Goal: Communication & Community: Answer question/provide support

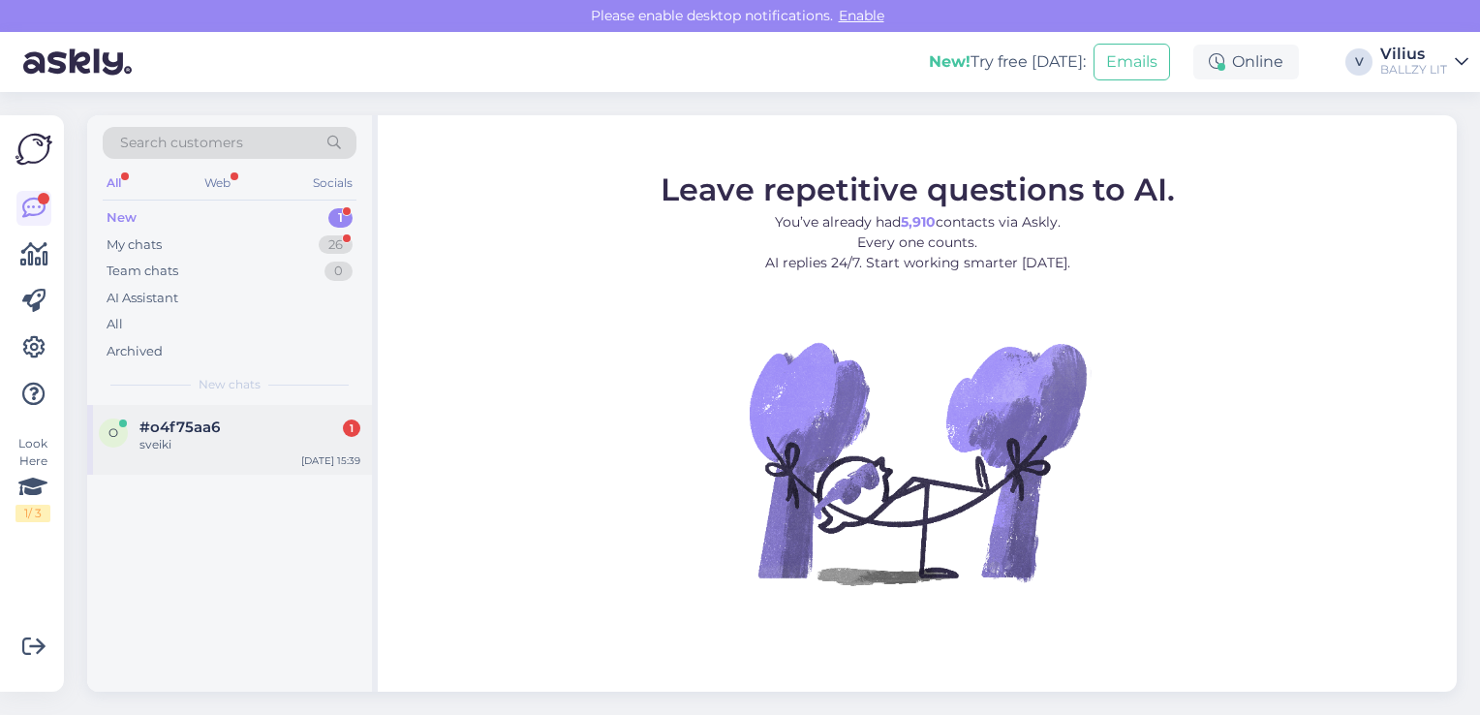
click at [232, 440] on div "sveiki" at bounding box center [249, 444] width 221 height 17
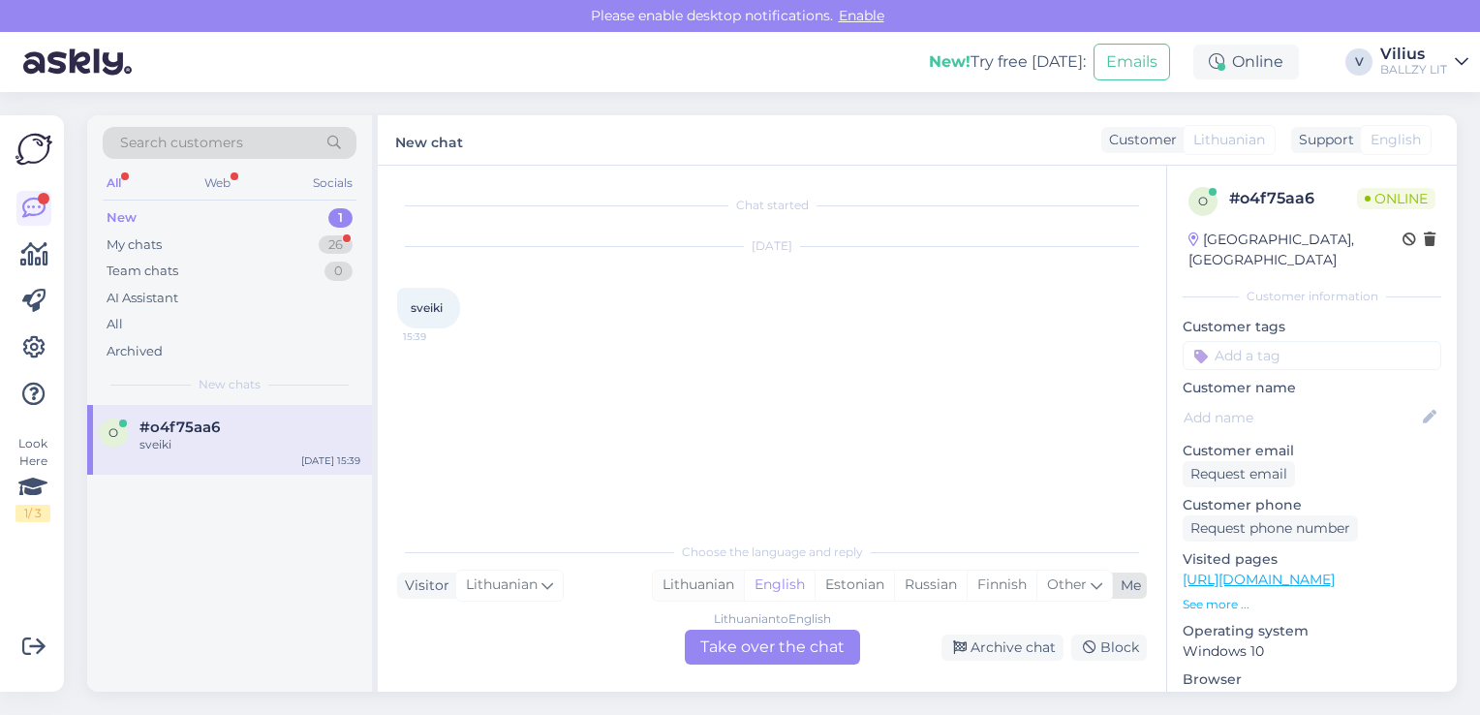
click at [740, 581] on div "Lithuanian" at bounding box center [698, 584] width 91 height 29
click at [756, 637] on div "Lithuanian to Lithuanian Take over the chat" at bounding box center [772, 647] width 175 height 35
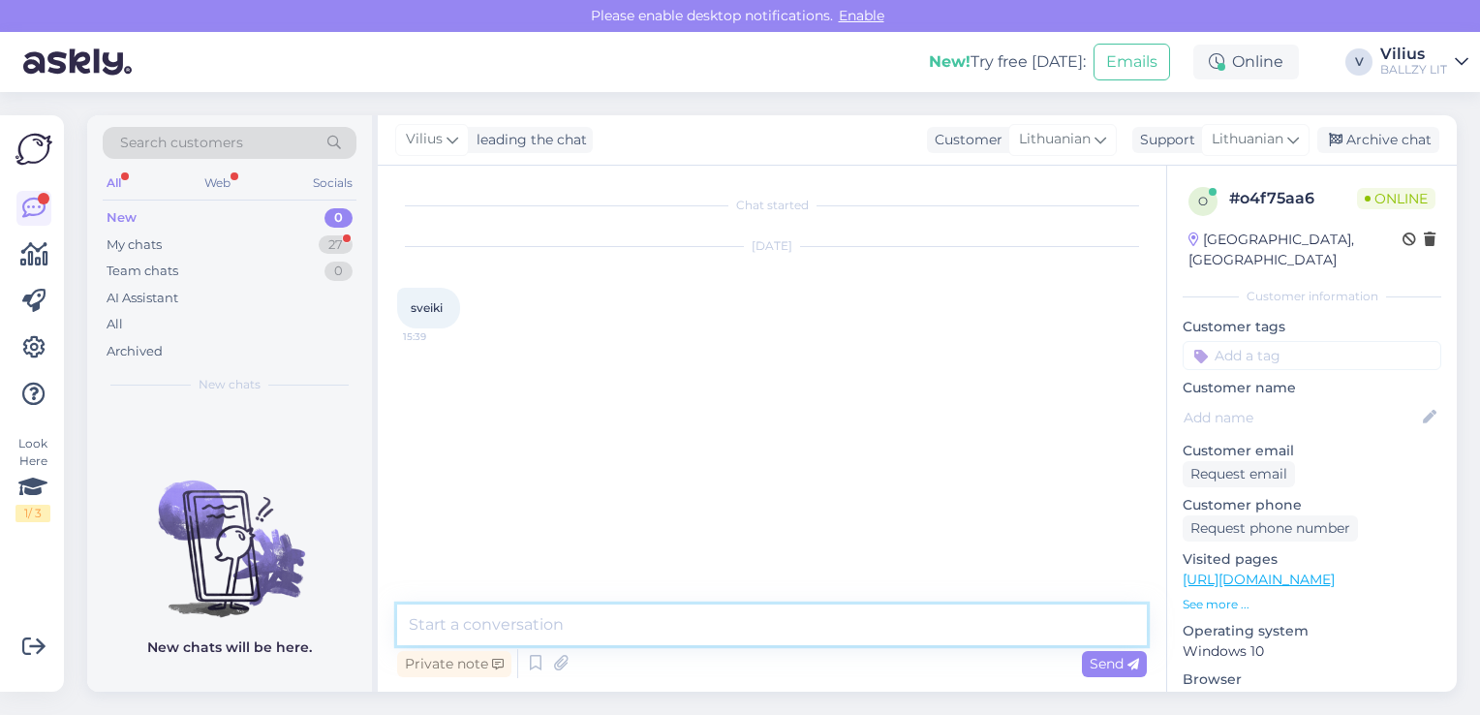
click at [695, 608] on textarea at bounding box center [772, 624] width 750 height 41
type textarea "Sveiki, kuo galime padėti?"
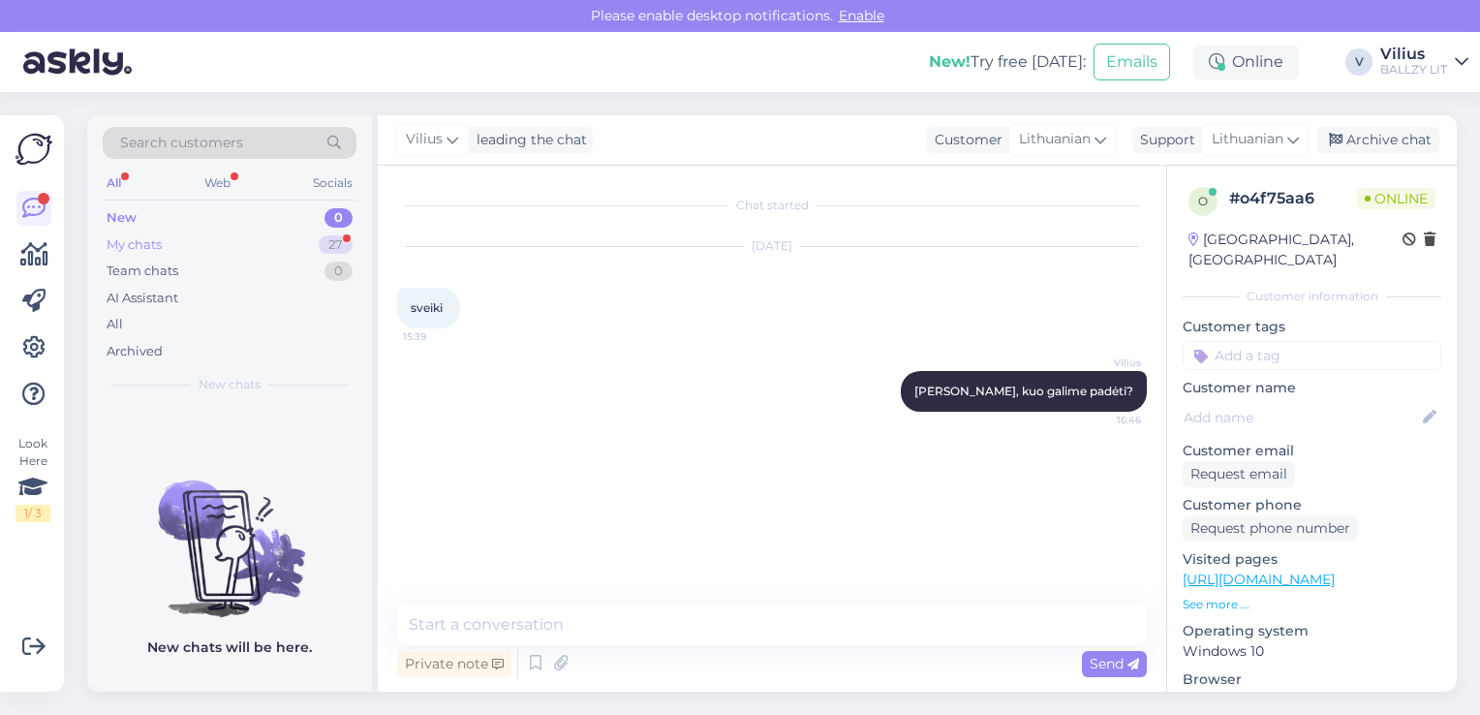
click at [236, 240] on div "My chats 27" at bounding box center [230, 244] width 254 height 27
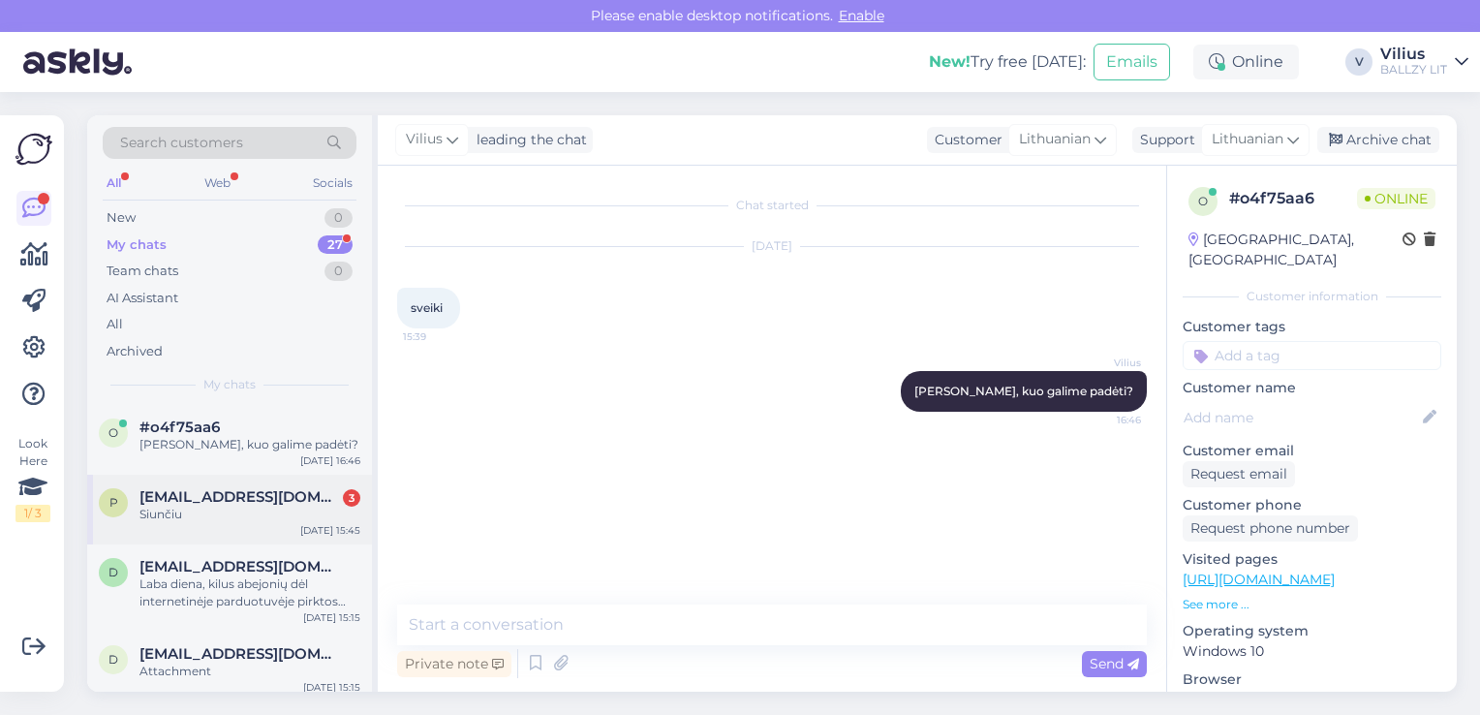
click at [238, 508] on div "Siunčiu" at bounding box center [249, 514] width 221 height 17
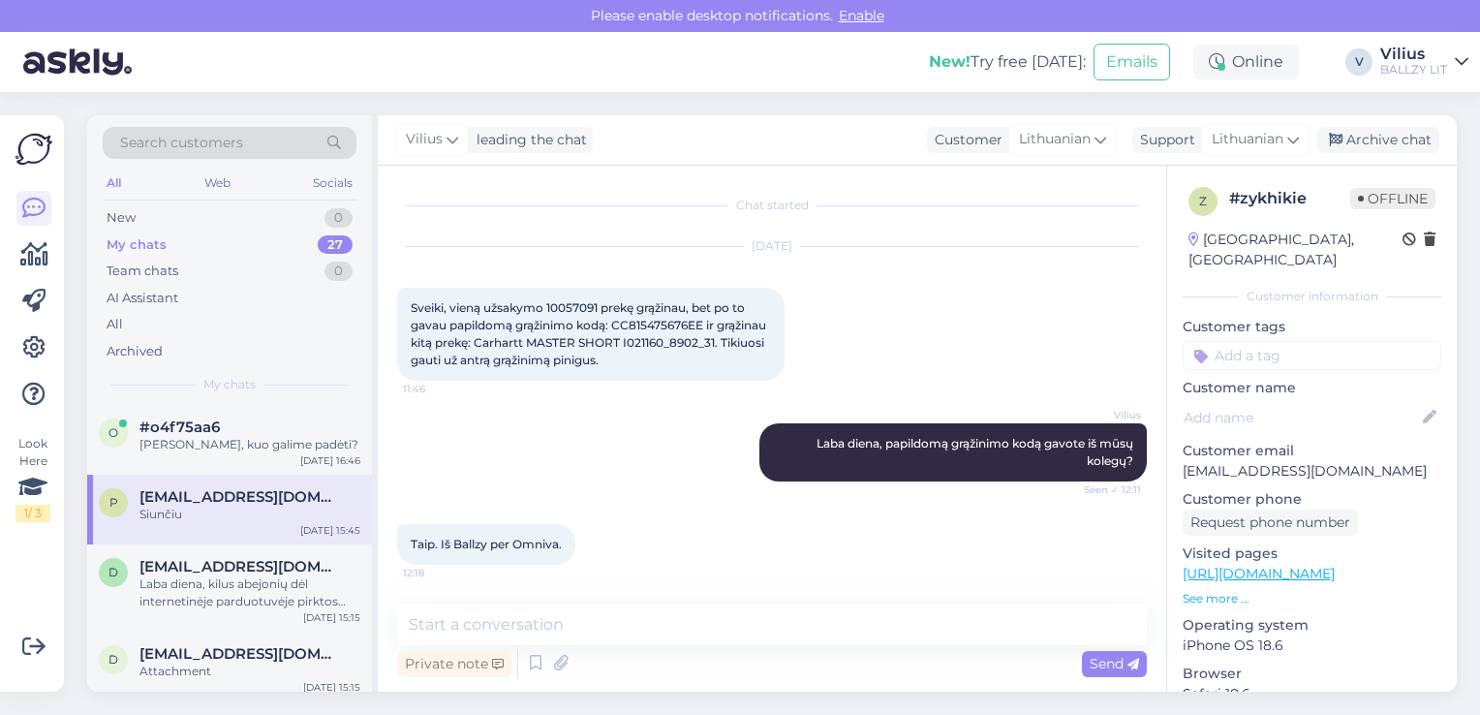
scroll to position [1485, 0]
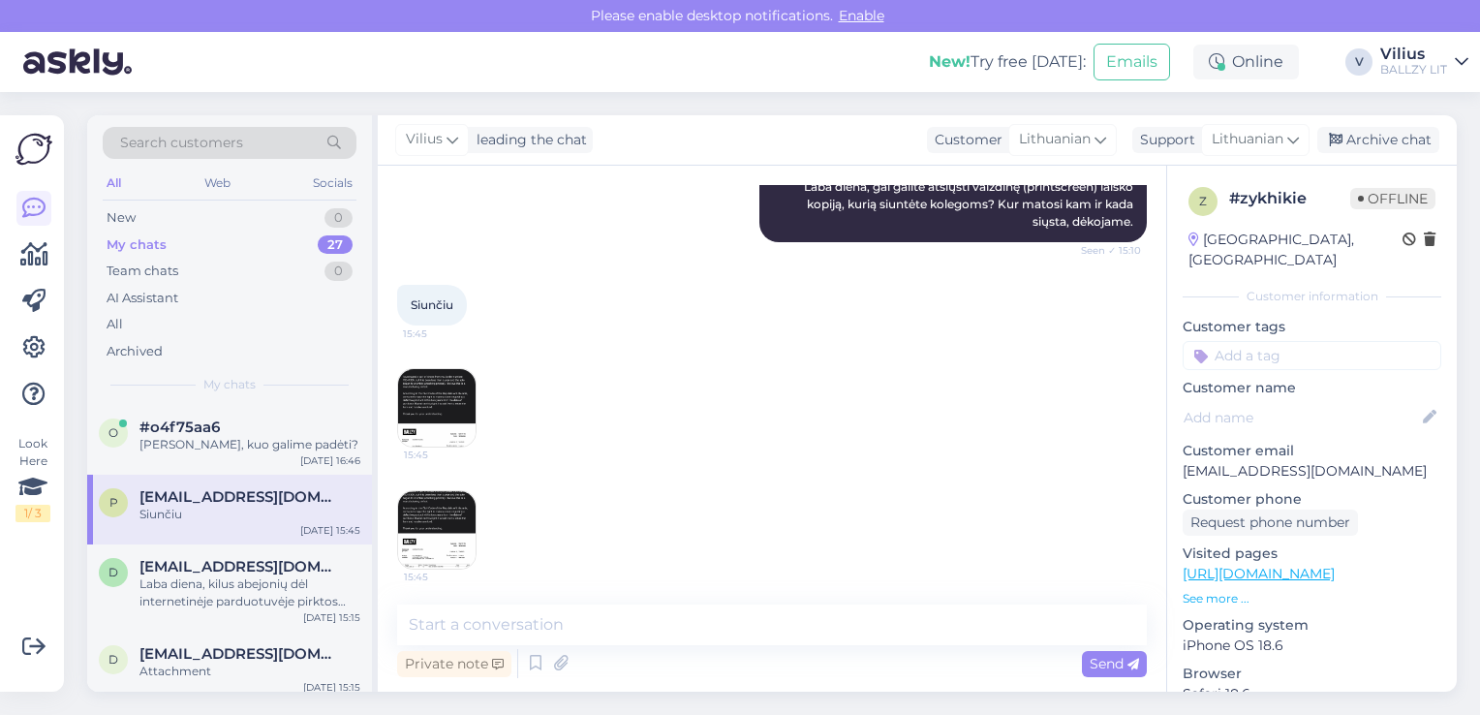
click at [432, 401] on img at bounding box center [436, 407] width 77 height 77
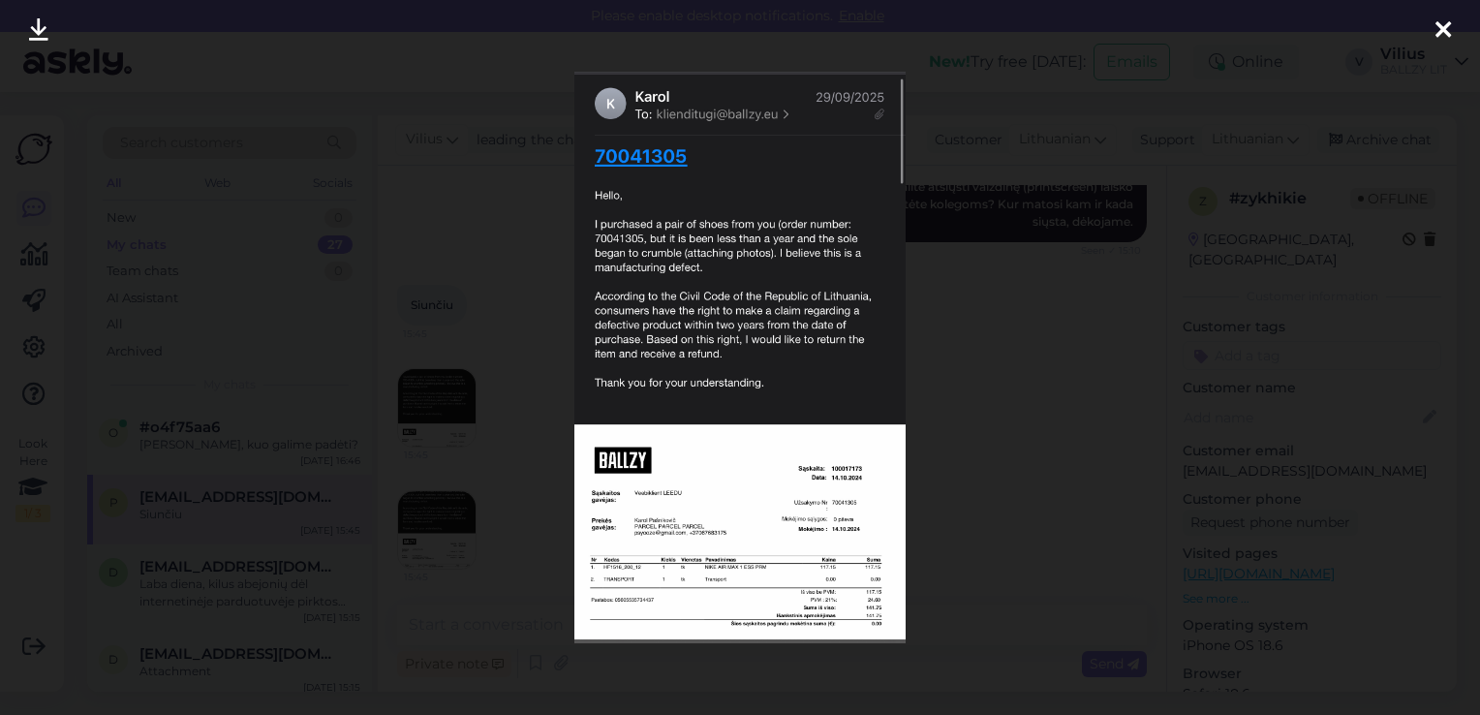
click at [546, 437] on div at bounding box center [740, 357] width 1480 height 715
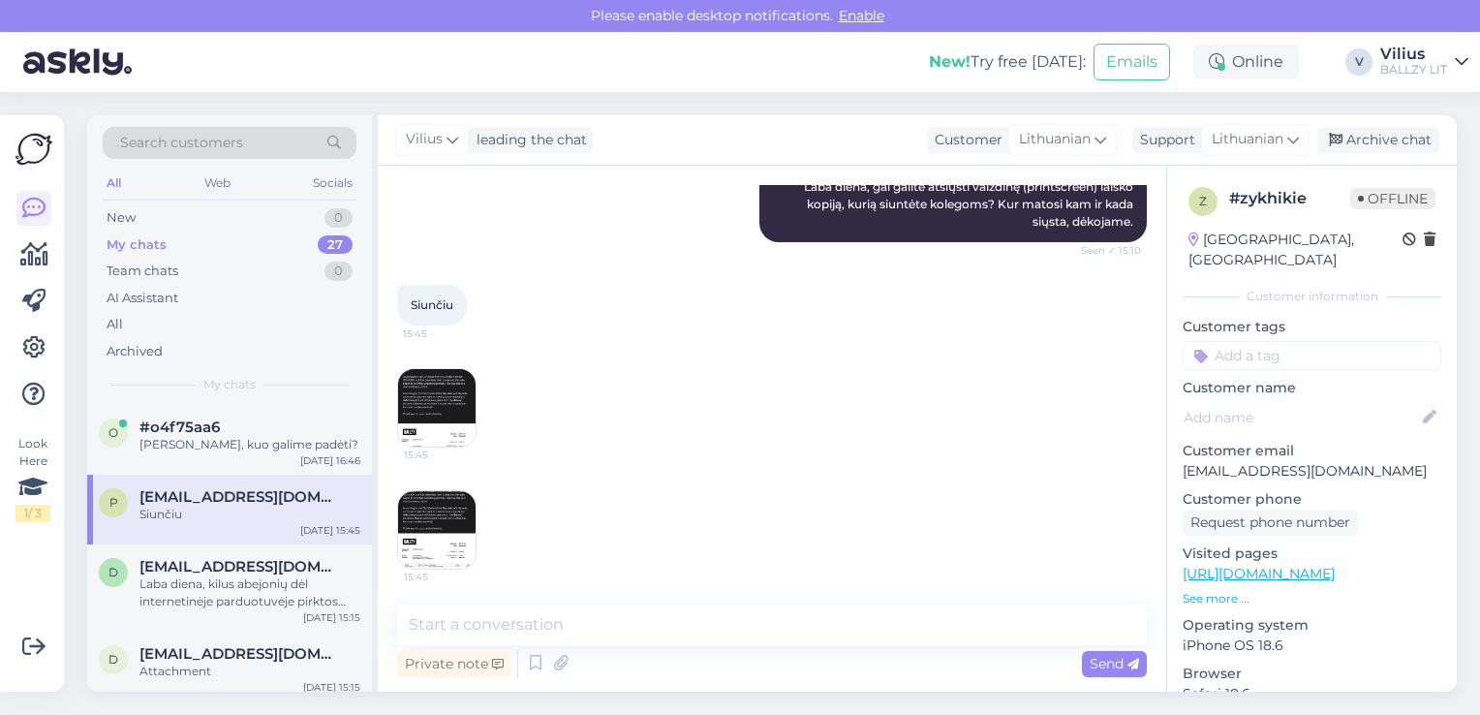
click at [465, 492] on img at bounding box center [436, 529] width 77 height 77
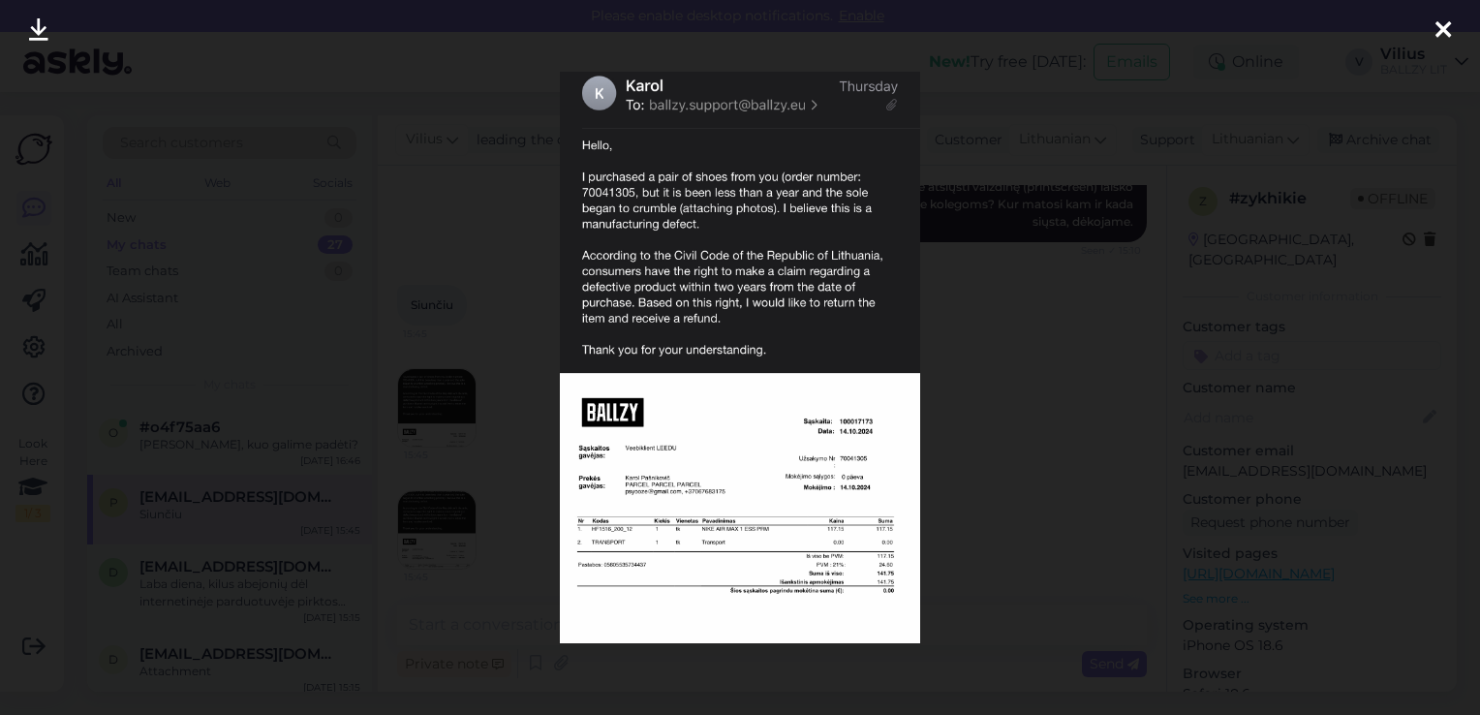
click at [493, 262] on div at bounding box center [740, 357] width 1480 height 715
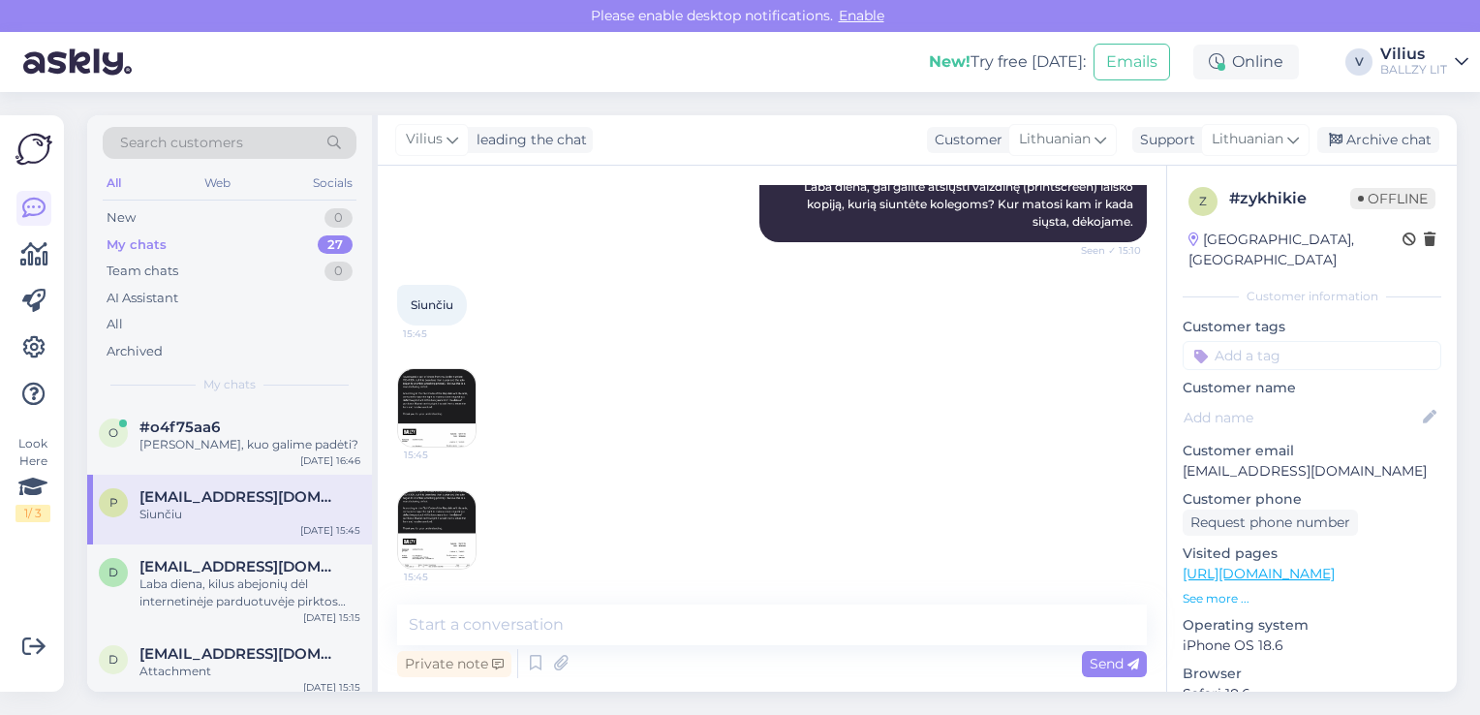
click at [440, 401] on img at bounding box center [436, 407] width 77 height 77
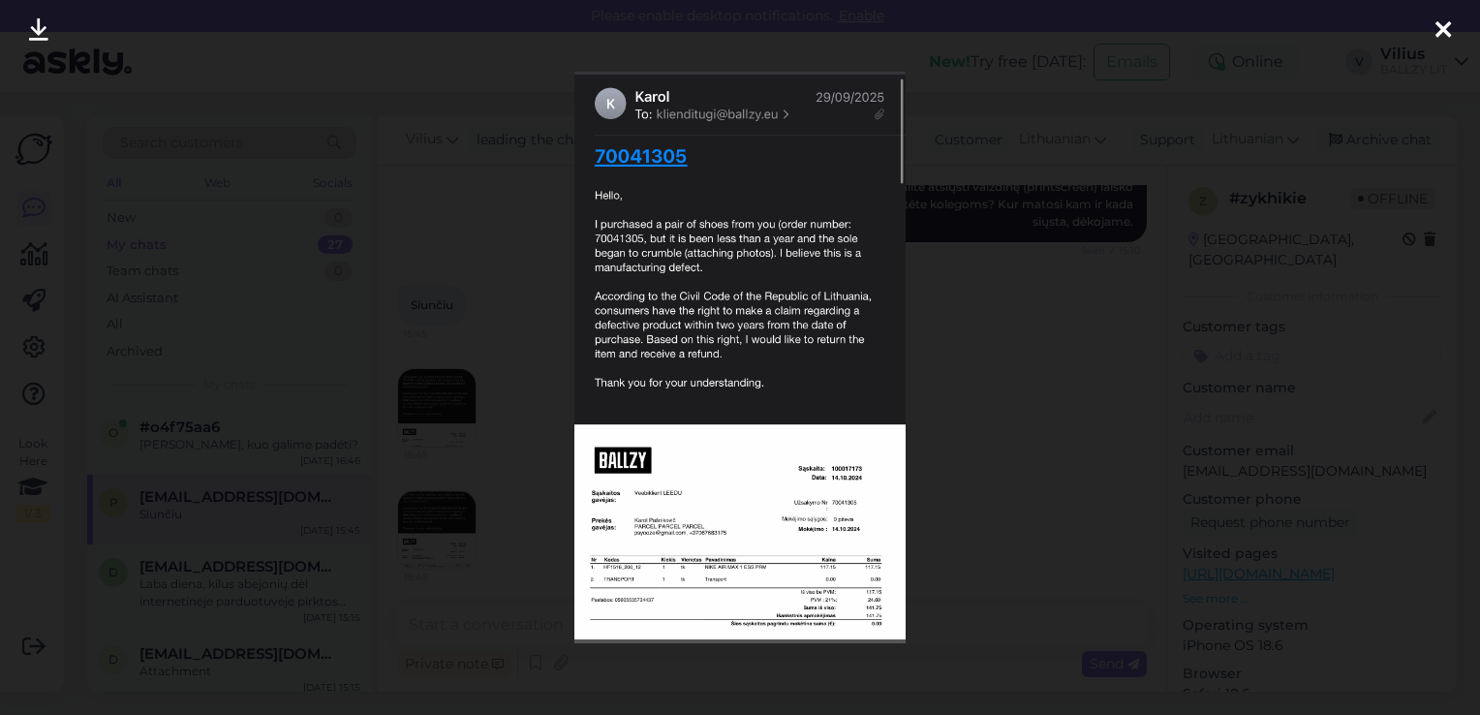
click at [488, 257] on div at bounding box center [740, 357] width 1480 height 715
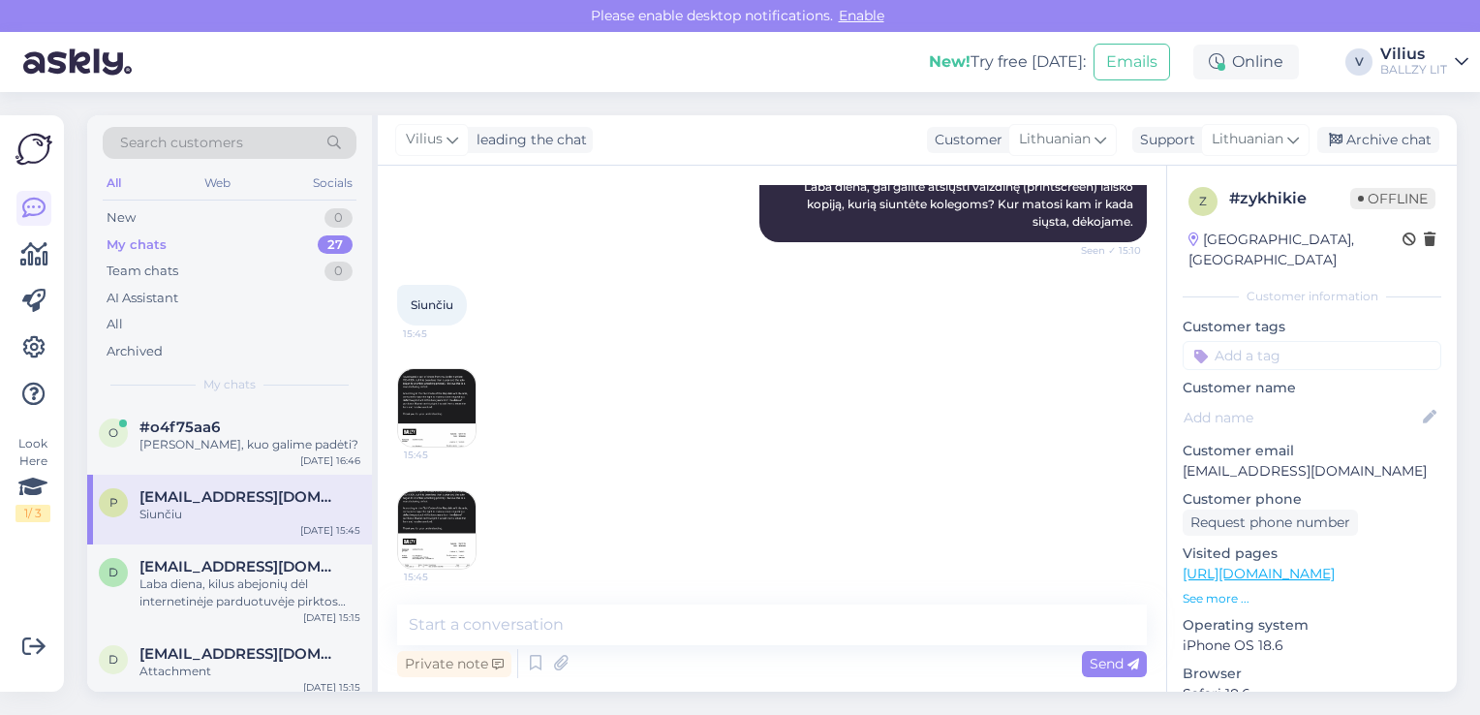
click at [444, 496] on img at bounding box center [436, 529] width 77 height 77
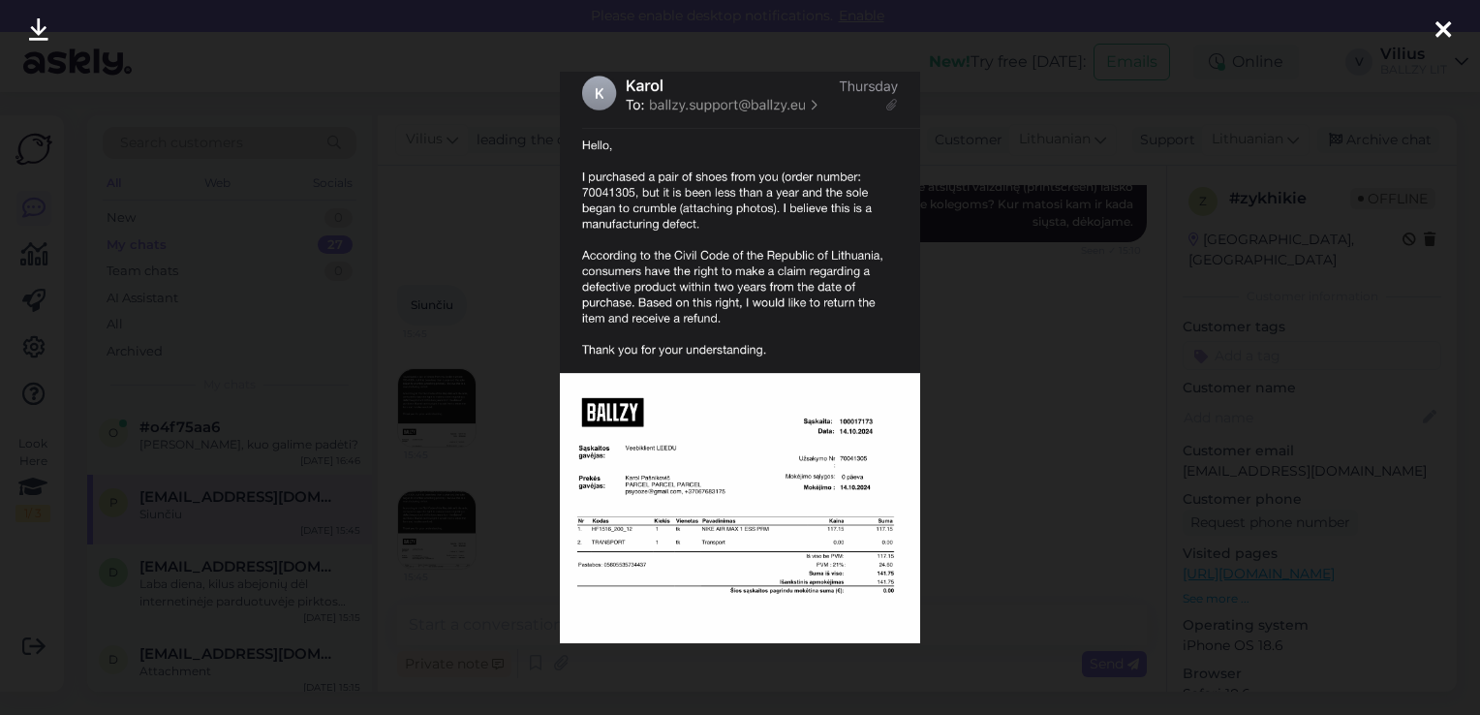
click at [508, 243] on div at bounding box center [740, 357] width 1480 height 715
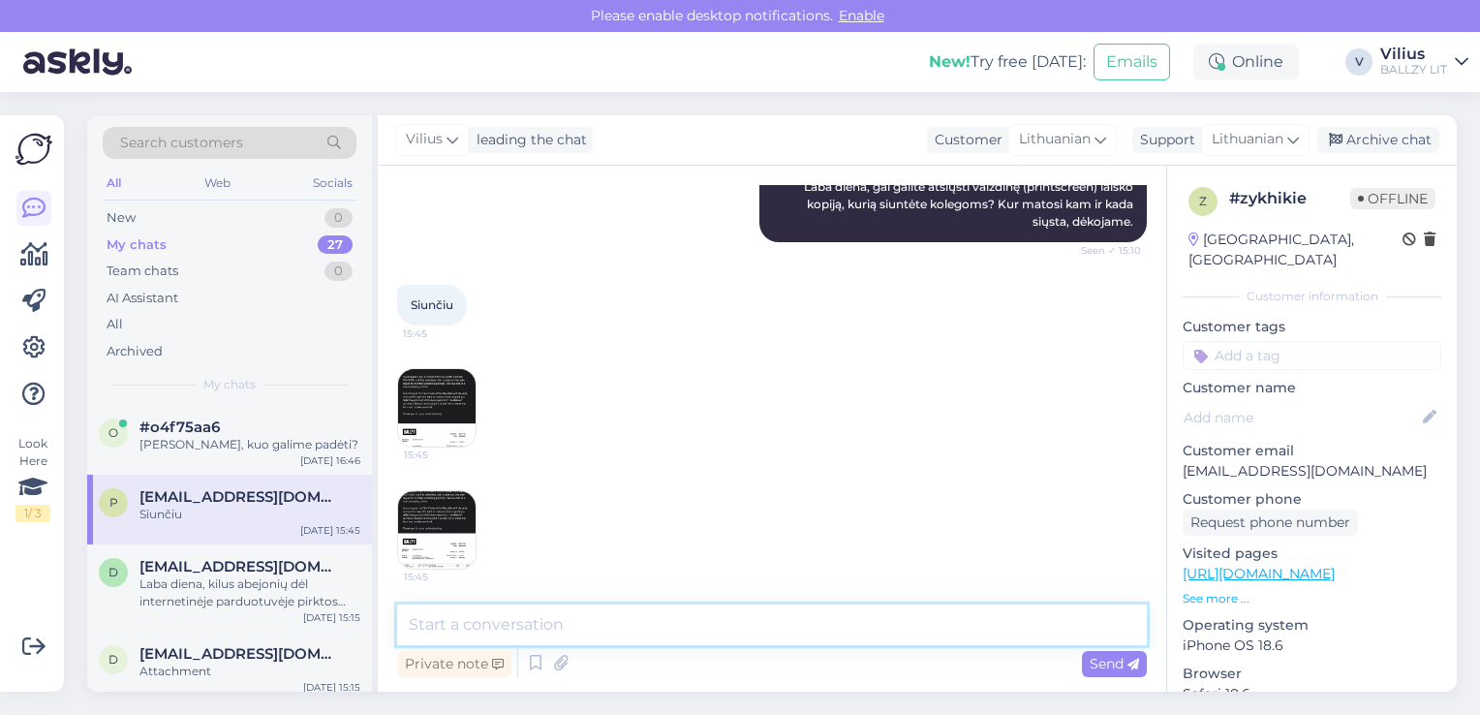
click at [556, 633] on textarea at bounding box center [772, 624] width 750 height 41
type textarea "Iš kokio el.pašto siuntėte?"
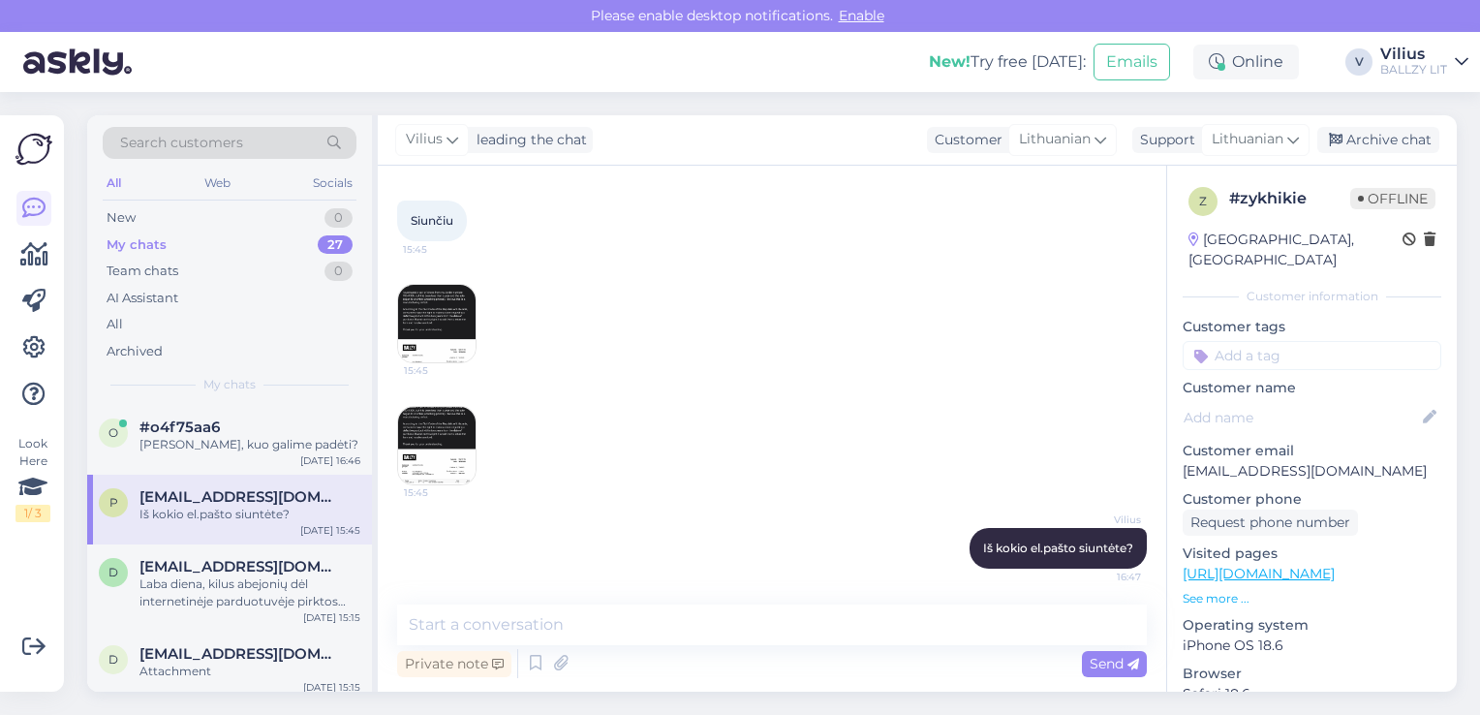
click at [436, 304] on img at bounding box center [436, 323] width 77 height 77
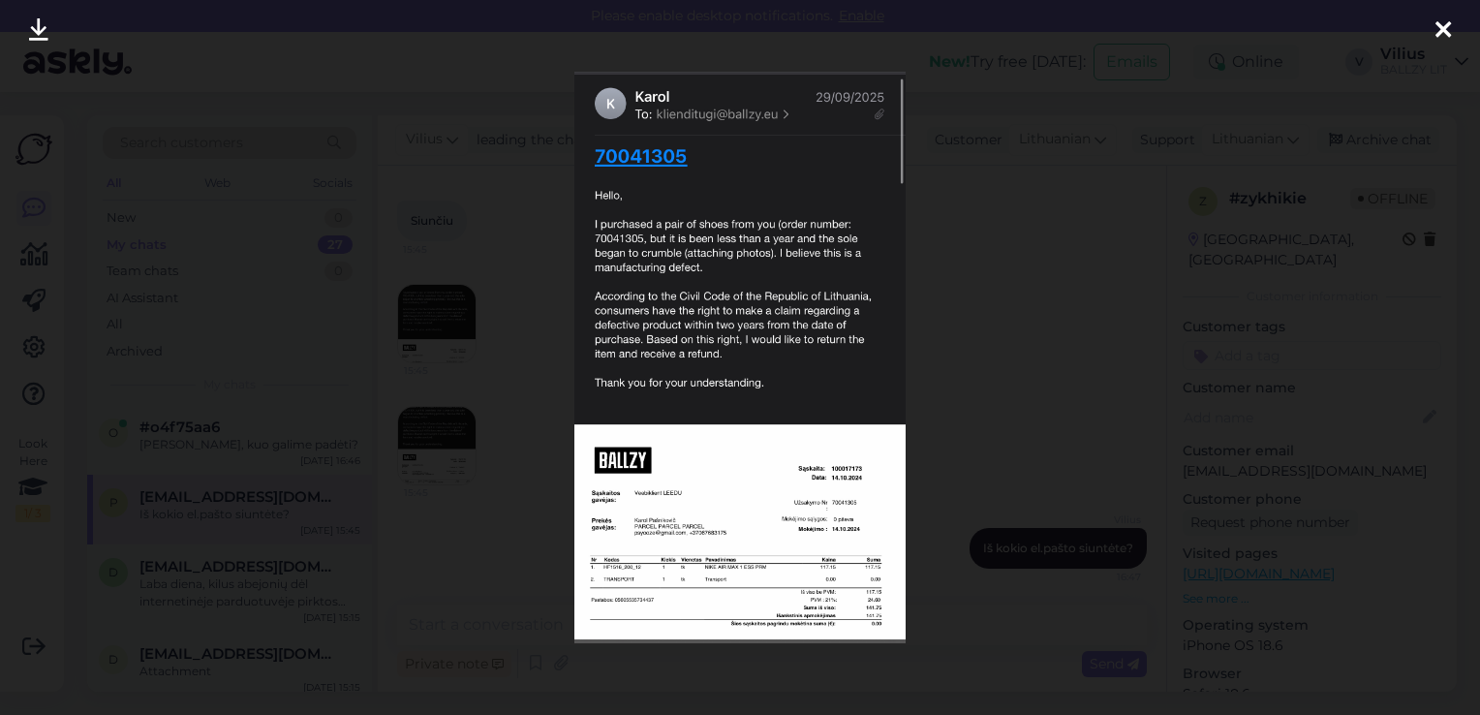
click at [549, 289] on div at bounding box center [740, 357] width 1480 height 715
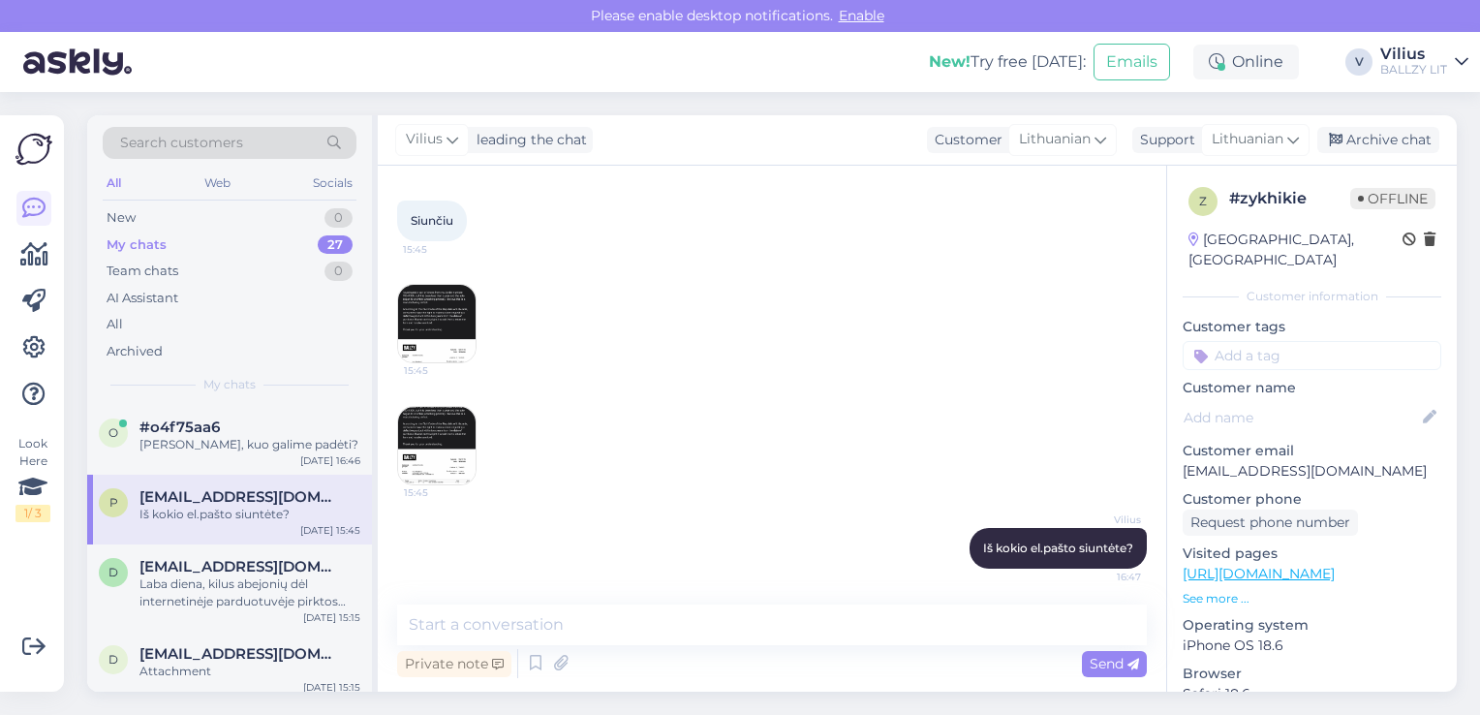
click at [459, 467] on img at bounding box center [436, 445] width 77 height 77
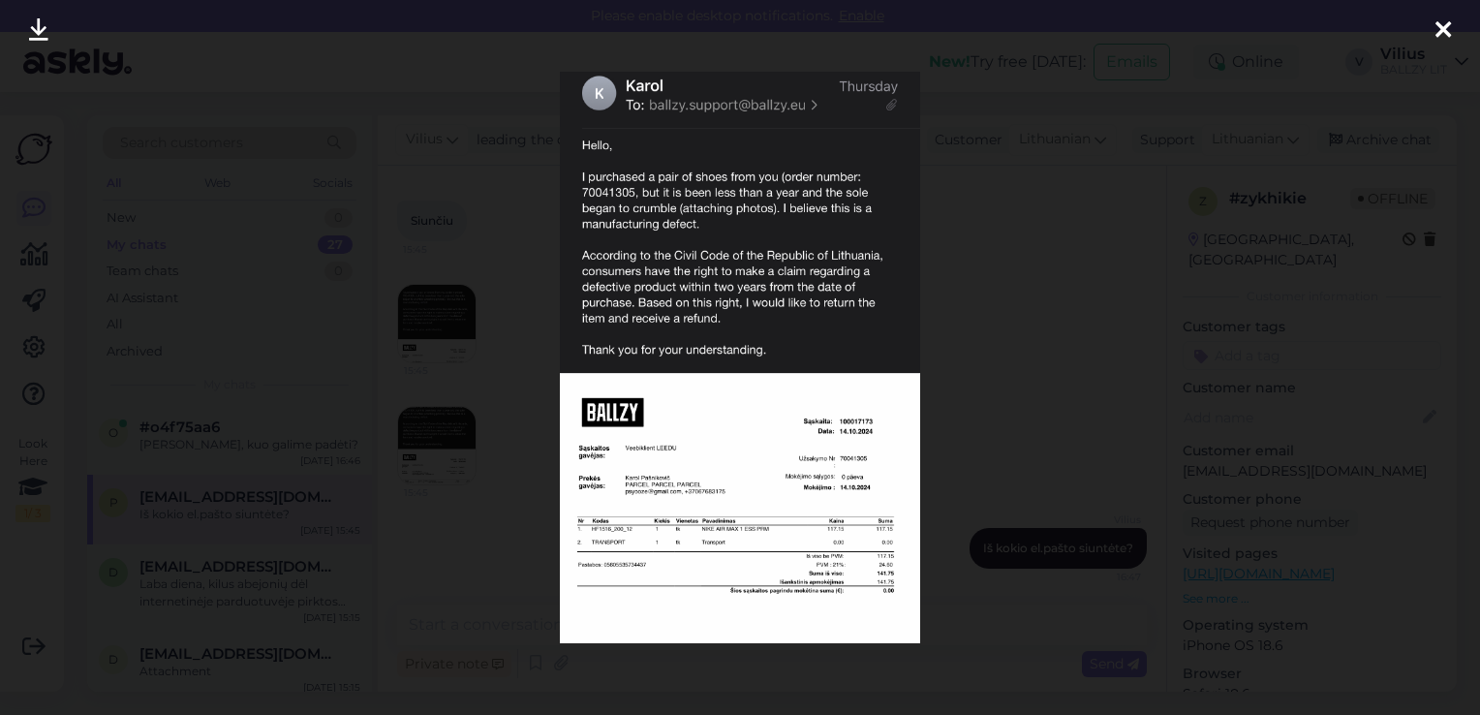
click at [522, 354] on div at bounding box center [740, 357] width 1480 height 715
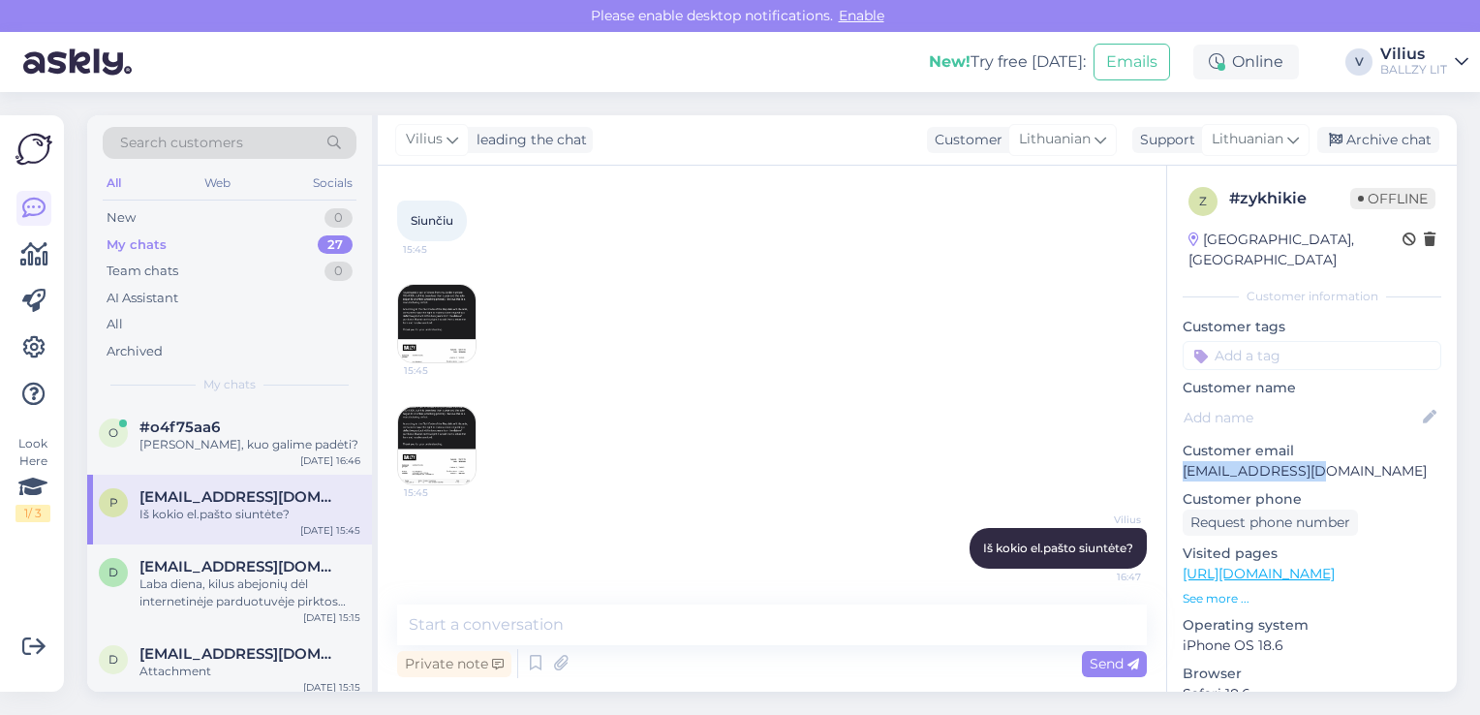
drag, startPoint x: 1319, startPoint y: 450, endPoint x: 1182, endPoint y: 448, distance: 137.5
click at [1182, 448] on div "z # zykhikie Offline Lithuania, Vilnius Customer information Customer tags Cust…" at bounding box center [1312, 574] width 290 height 816
copy p "psyooze@gmail.com"
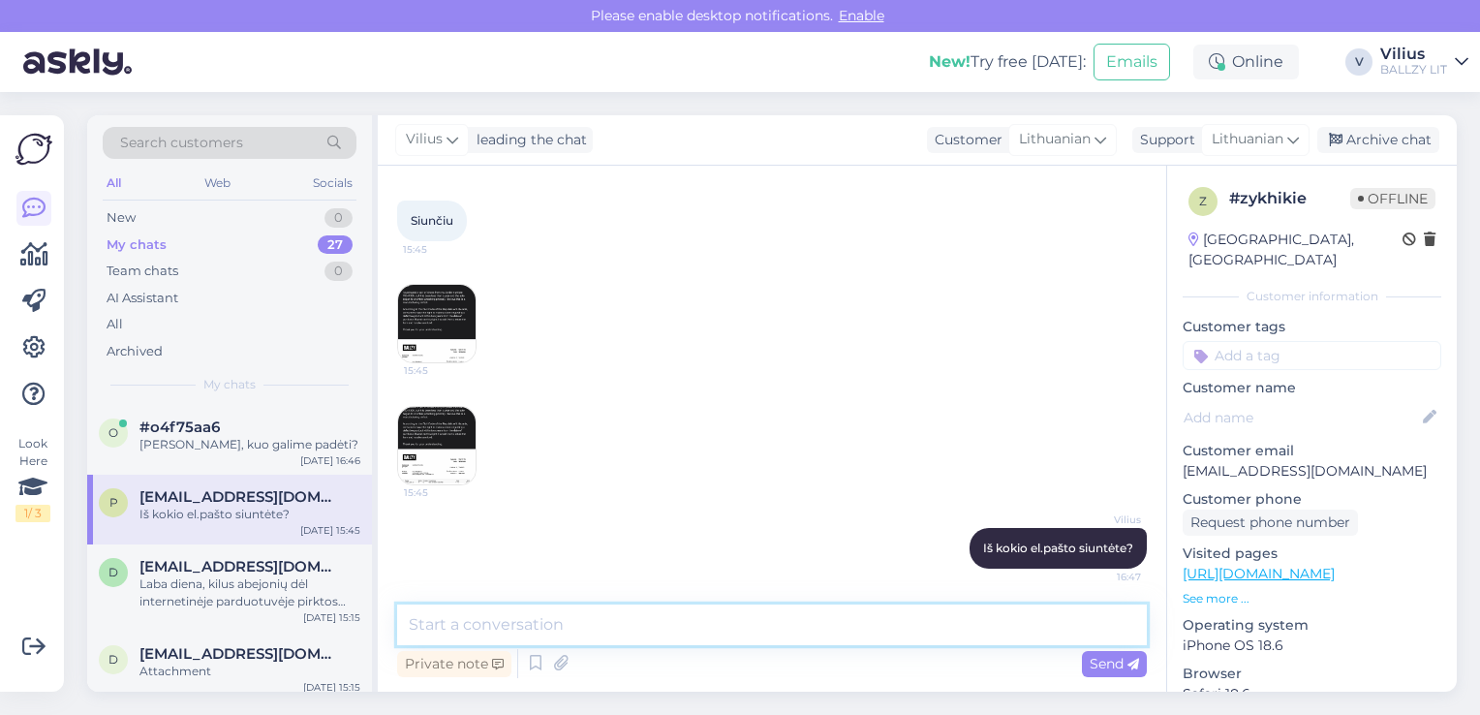
click at [511, 624] on textarea at bounding box center [772, 624] width 750 height 41
paste textarea "psyooze@gmail.com"
type textarea "psyooze@gmail.com ?"
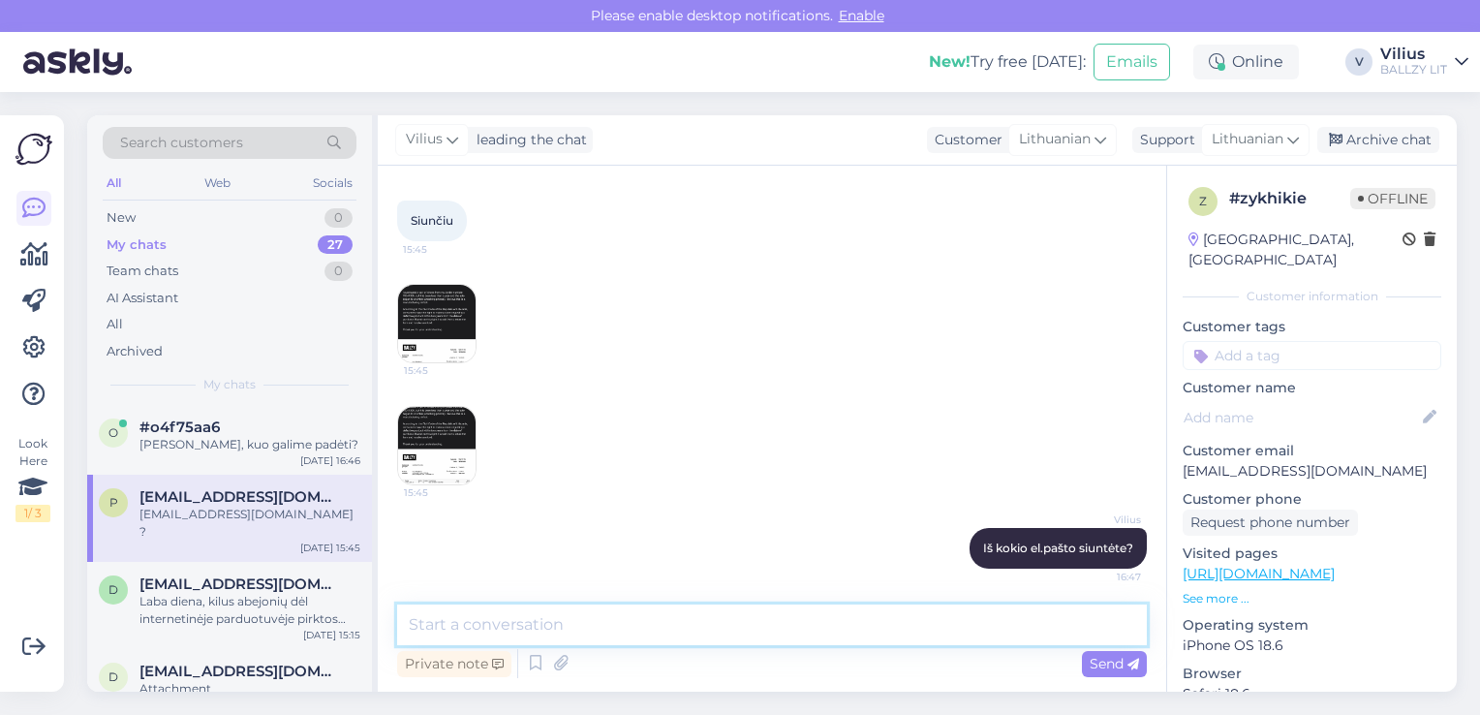
scroll to position [1651, 0]
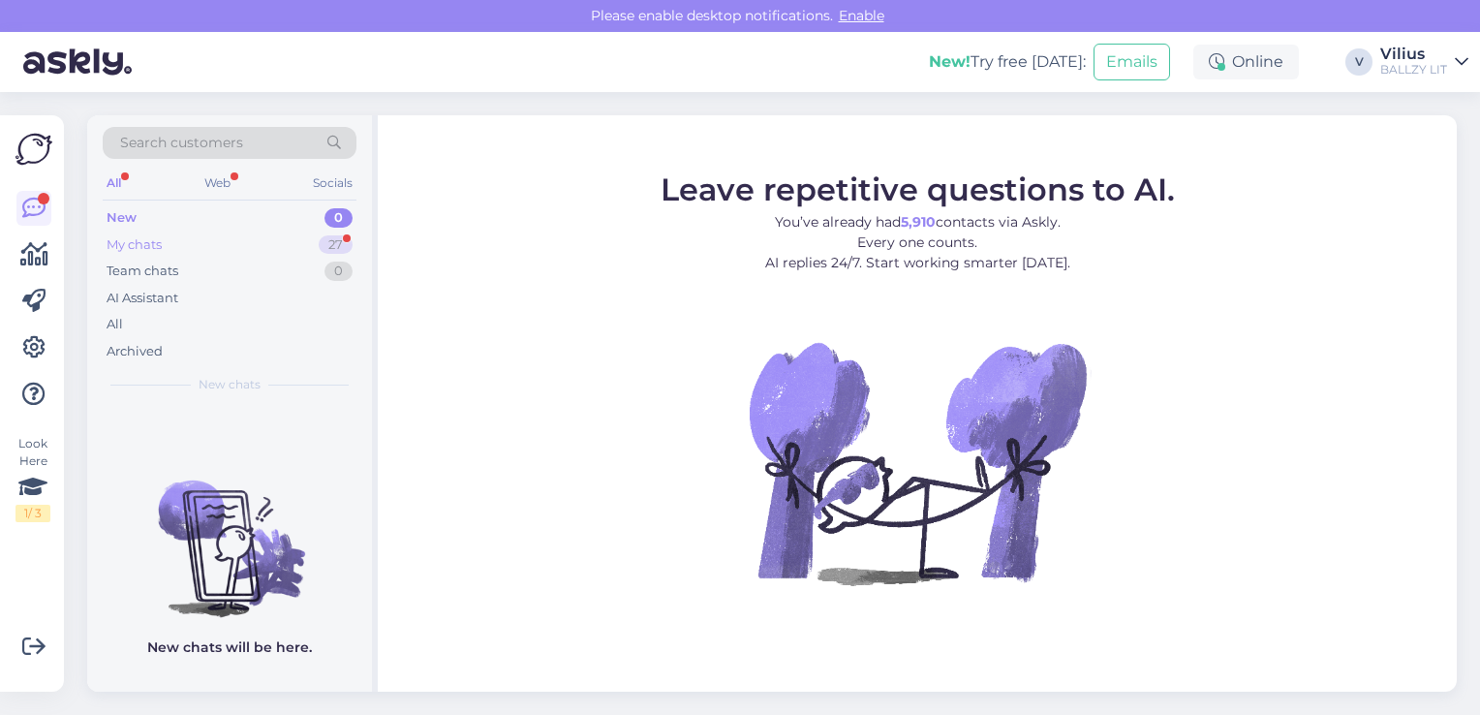
click at [199, 234] on div "My chats 27" at bounding box center [230, 244] width 254 height 27
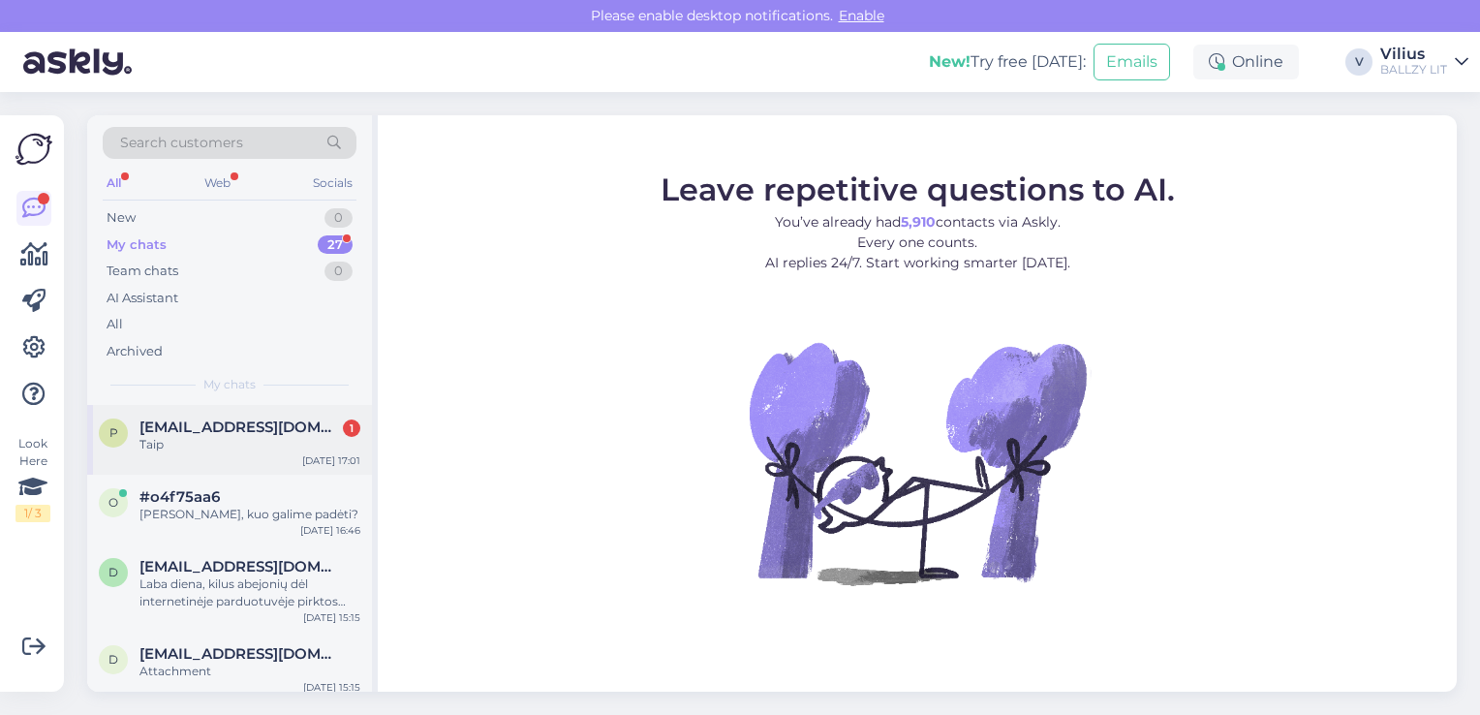
click at [276, 410] on div "p psyooze@gmail.com 1 Taip Oct 7 17:01" at bounding box center [229, 440] width 285 height 70
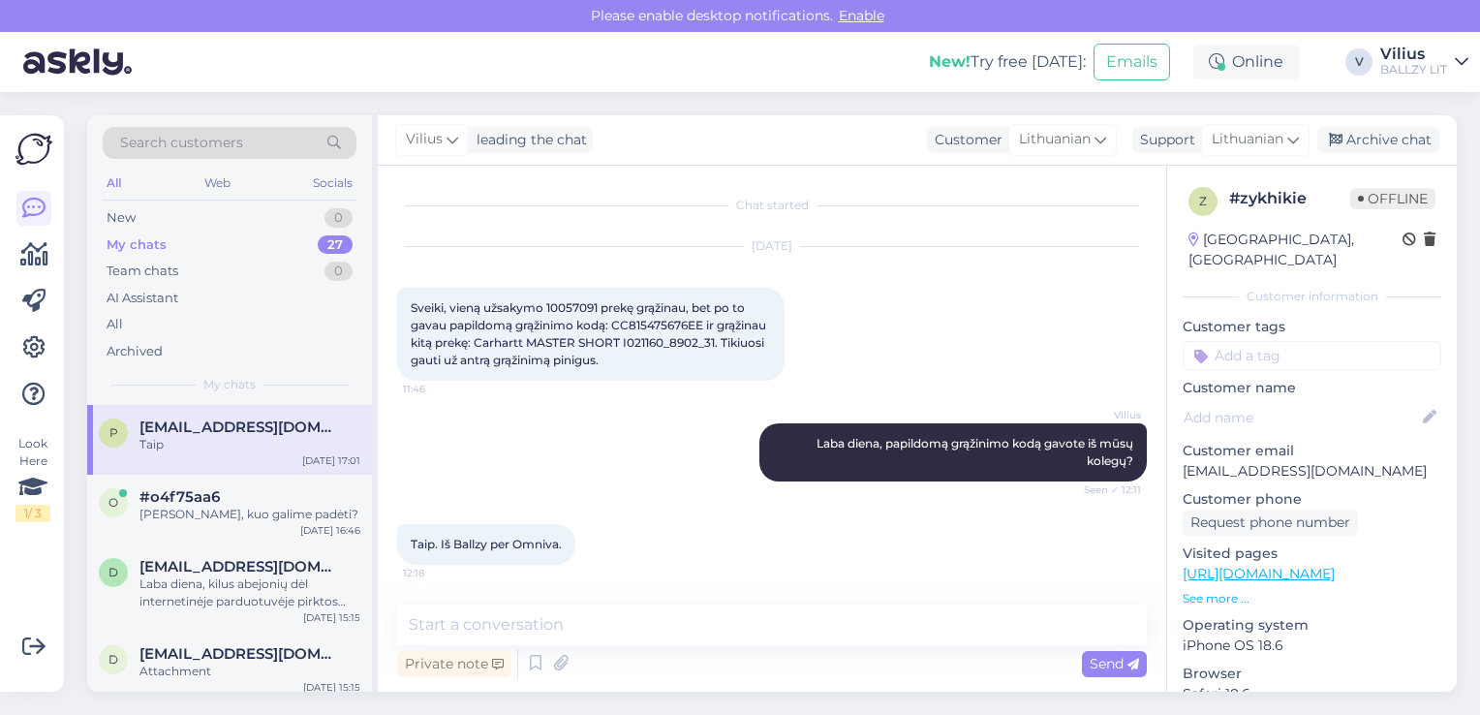
scroll to position [1736, 0]
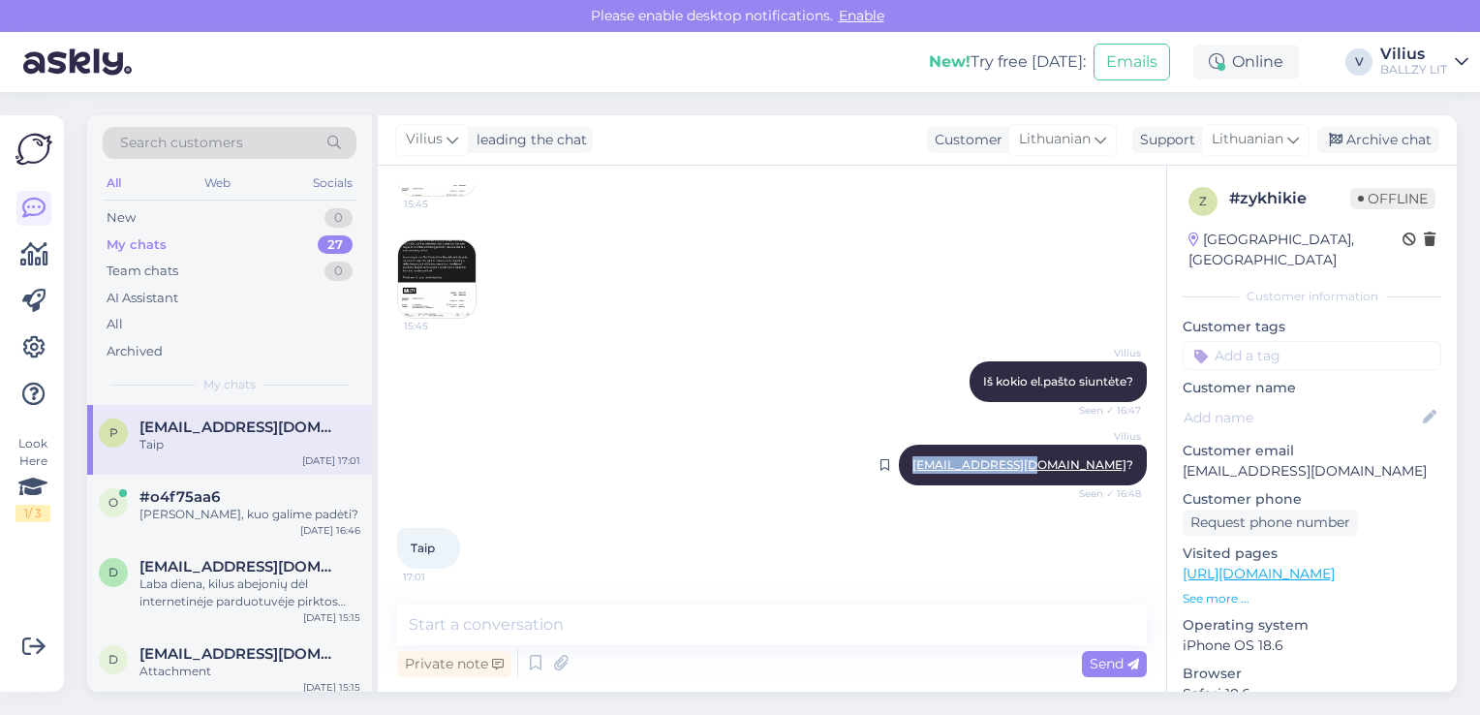
drag, startPoint x: 981, startPoint y: 461, endPoint x: 1109, endPoint y: 471, distance: 128.2
click at [1109, 471] on div "Vilius psyooze@gmail.com ? Seen ✓ 16:48" at bounding box center [1023, 465] width 248 height 41
copy link "psyooze@gmail.com"
click at [427, 273] on img at bounding box center [436, 278] width 77 height 77
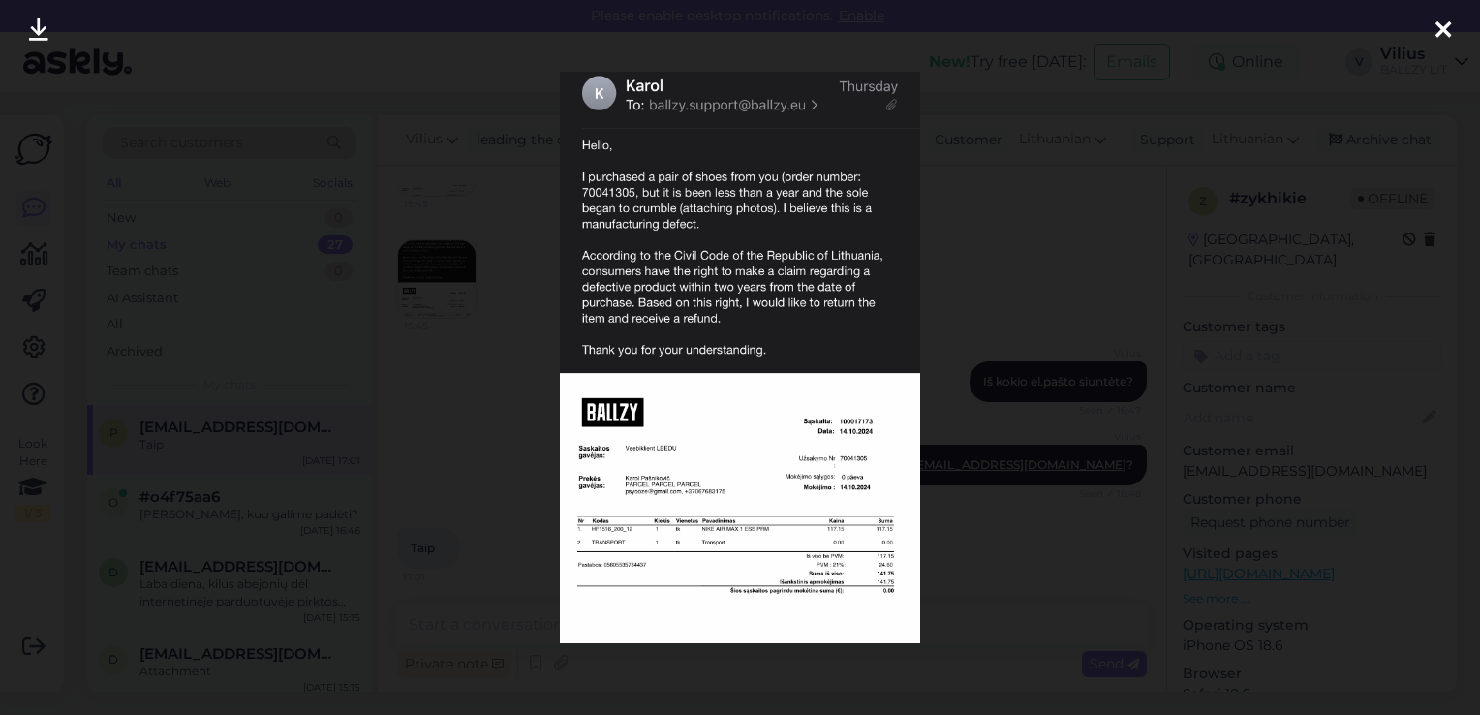
click at [473, 333] on div at bounding box center [740, 357] width 1480 height 715
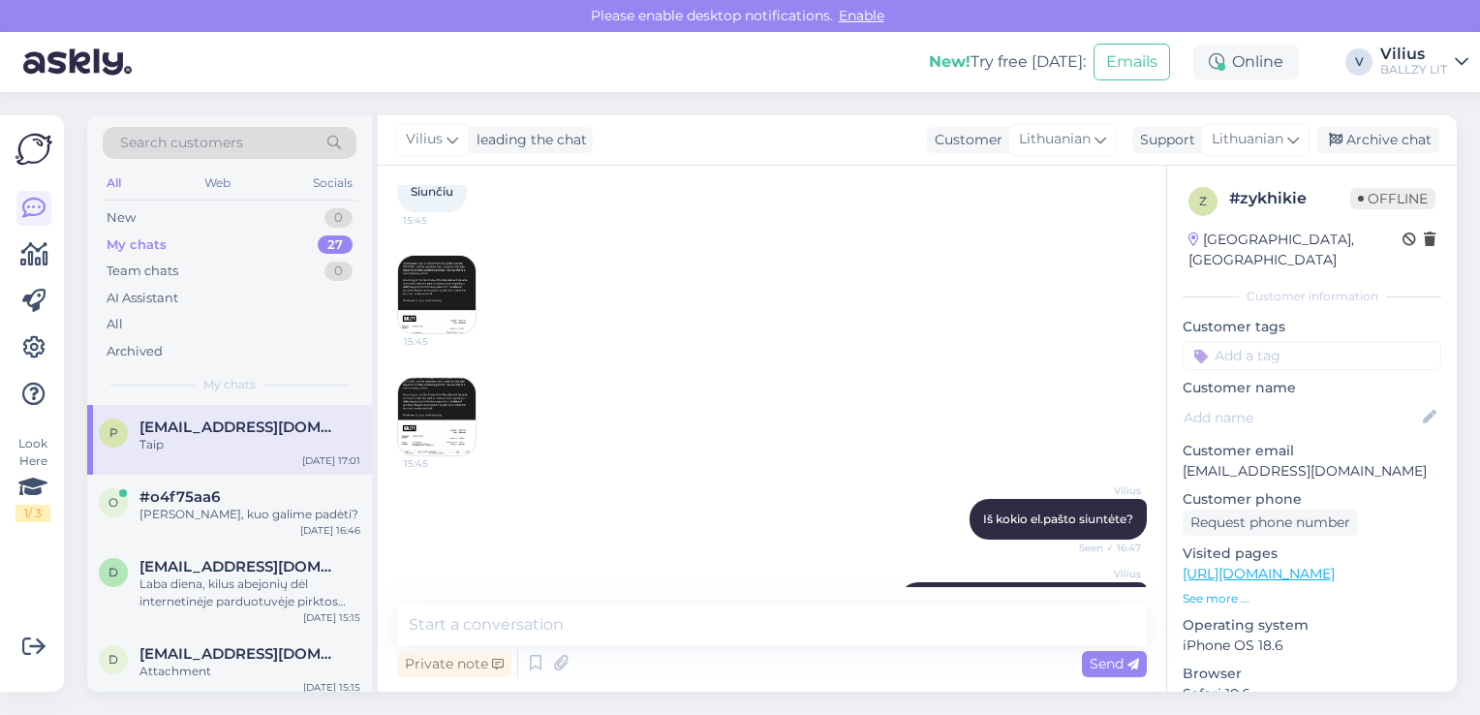
scroll to position [1581, 0]
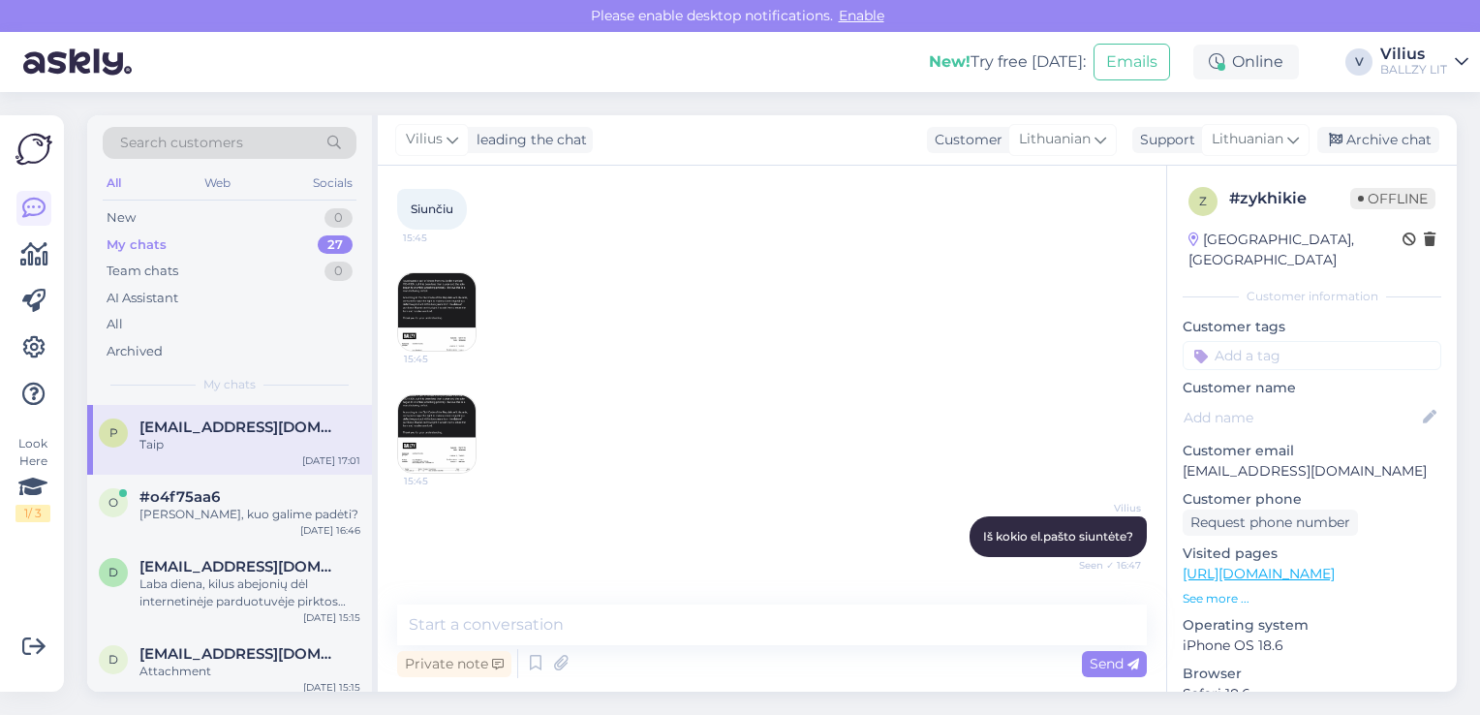
click at [461, 298] on img at bounding box center [436, 311] width 77 height 77
